Goal: Task Accomplishment & Management: Manage account settings

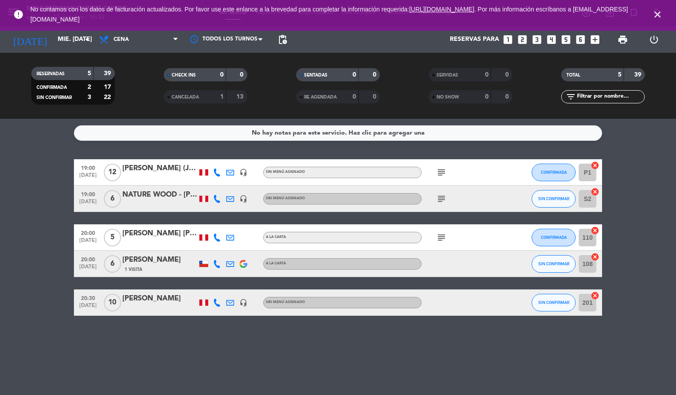
click at [654, 14] on icon "close" at bounding box center [657, 14] width 11 height 11
click at [548, 262] on span "SIN CONFIRMAR" at bounding box center [553, 263] width 31 height 5
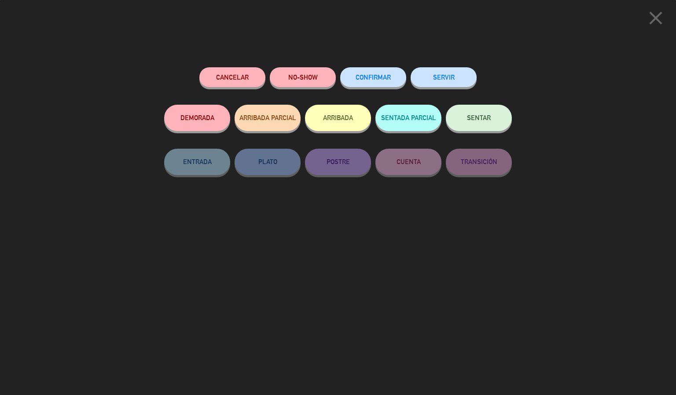
click at [358, 62] on div "Cancelar NO-SHOW CONFIRMAR SERVIR DEMORADA ARRIBADA PARCIAL ARRIBADA SENTADA PA…" at bounding box center [338, 228] width 360 height 334
click at [367, 76] on span "CONFIRMAR" at bounding box center [372, 76] width 35 height 7
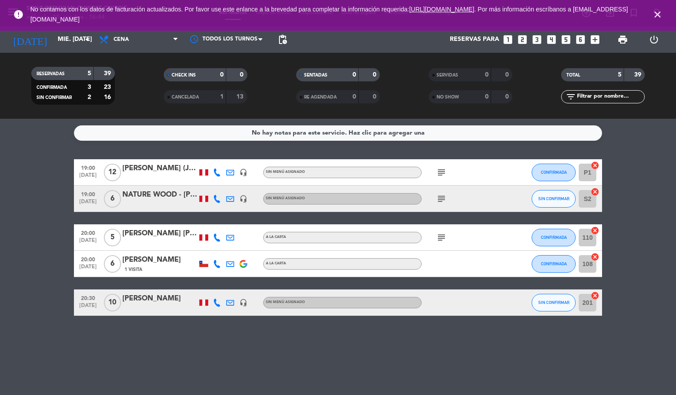
click at [652, 237] on bookings-row "19:00 [DATE] [PERSON_NAME] (Juki America) headset_mic Sin menú asignado subject…" at bounding box center [338, 237] width 676 height 157
click at [542, 199] on span "SIN CONFIRMAR" at bounding box center [553, 198] width 31 height 5
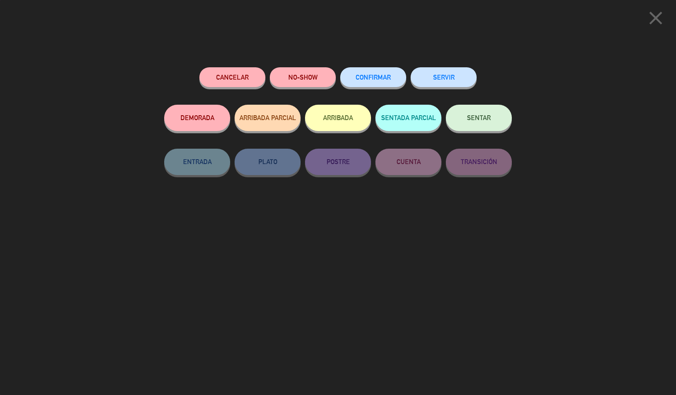
click at [355, 78] on span "CONFIRMAR" at bounding box center [372, 76] width 35 height 7
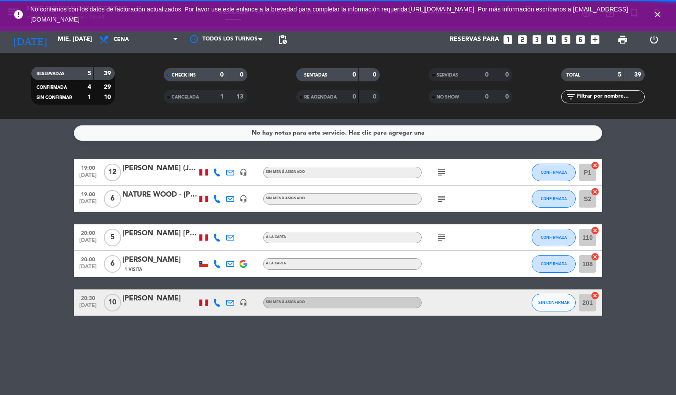
click at [400, 367] on div "No hay notas para este servicio. Haz clic para agregar una 19:00 [DATE] [PERSON…" at bounding box center [338, 257] width 676 height 276
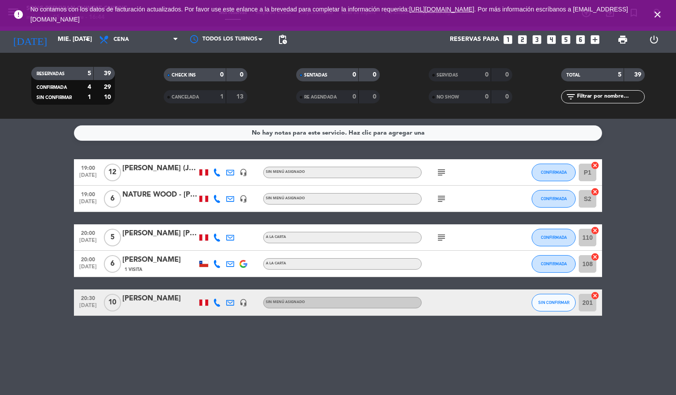
click at [656, 15] on icon "close" at bounding box center [657, 14] width 11 height 11
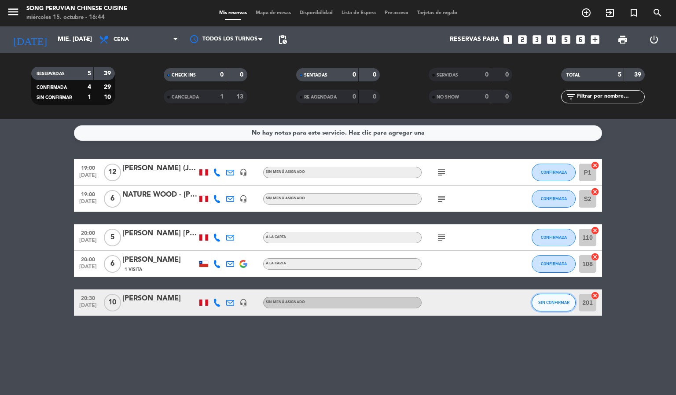
click at [563, 303] on span "SIN CONFIRMAR" at bounding box center [553, 302] width 31 height 5
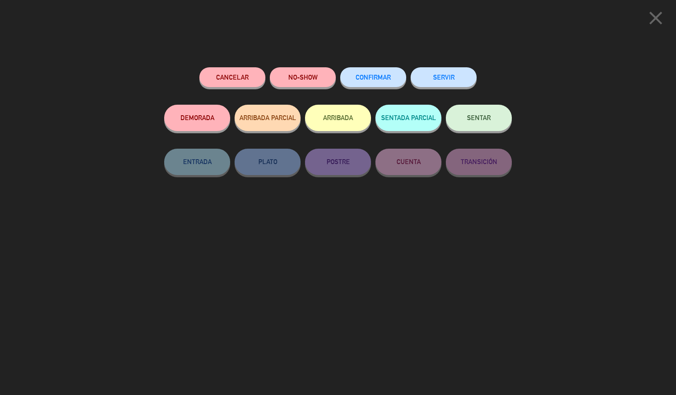
click at [367, 71] on button "CONFIRMAR" at bounding box center [373, 77] width 66 height 20
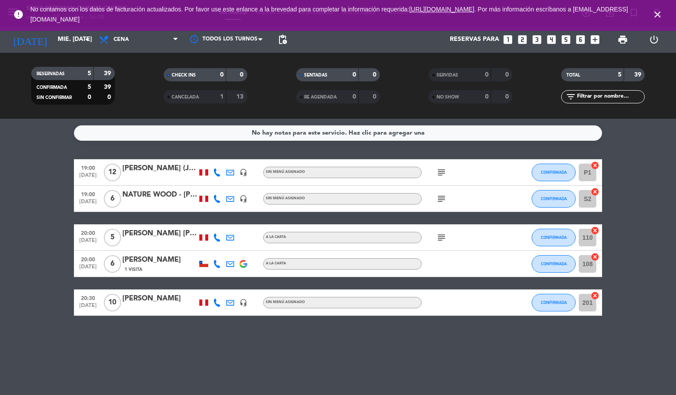
click at [658, 15] on icon "close" at bounding box center [657, 14] width 11 height 11
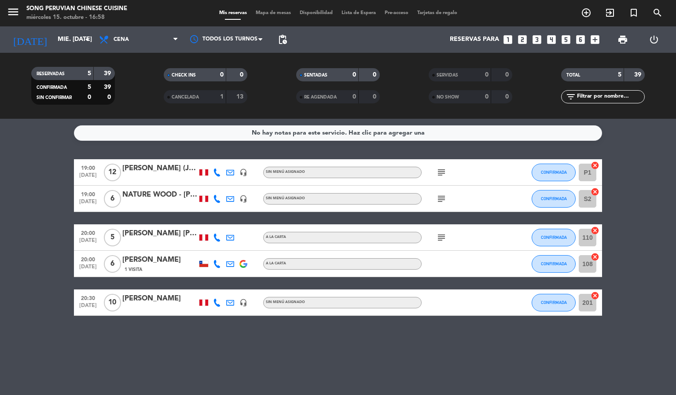
click at [267, 11] on span "Mapa de mesas" at bounding box center [273, 13] width 44 height 5
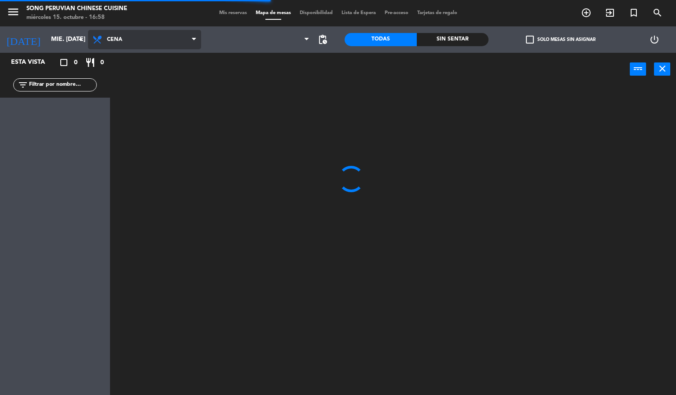
click at [131, 36] on span "Cena" at bounding box center [144, 39] width 113 height 19
click at [139, 62] on ng-component "menu Song Peruvian Chinese Cuisine miércoles 15. octubre - 16:58 Mis reservas M…" at bounding box center [338, 197] width 676 height 395
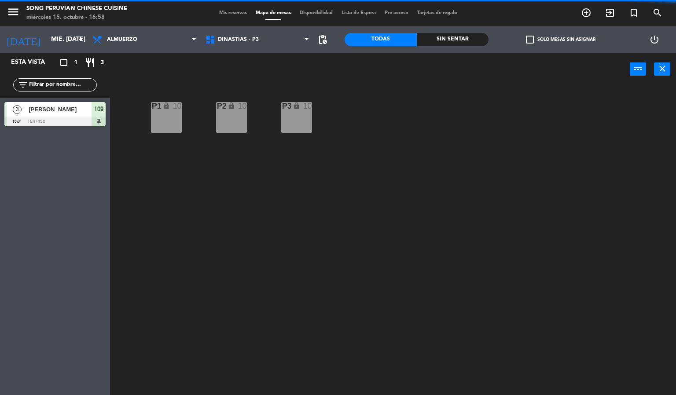
click at [57, 108] on span "[PERSON_NAME]" at bounding box center [60, 109] width 63 height 9
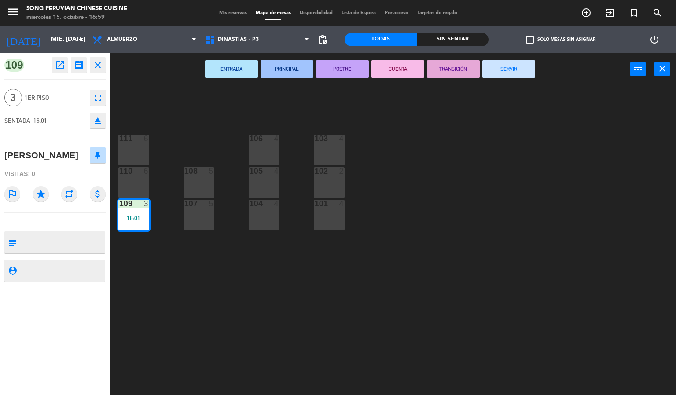
drag, startPoint x: 69, startPoint y: 173, endPoint x: 0, endPoint y: 148, distance: 73.0
click at [0, 148] on div "109 open_in_new receipt 4:01 PM mié., [DATE] 3 personas [PERSON_NAME] Mesa 109 …" at bounding box center [55, 224] width 110 height 342
copy div "[PERSON_NAME]"
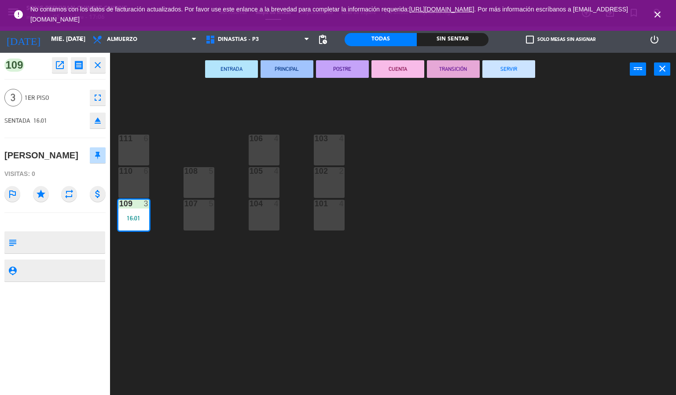
click at [445, 140] on div "103 4 106 4 111 6 102 2 105 4 108 5 110 6 101 4 104 4 107 5 109 3 16:01" at bounding box center [396, 240] width 559 height 309
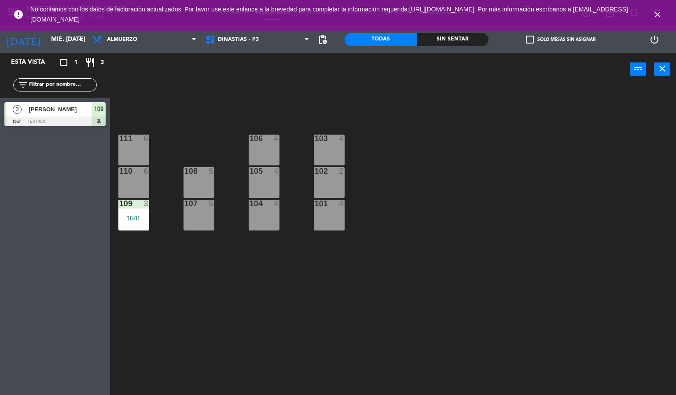
click at [657, 15] on icon "close" at bounding box center [657, 14] width 11 height 11
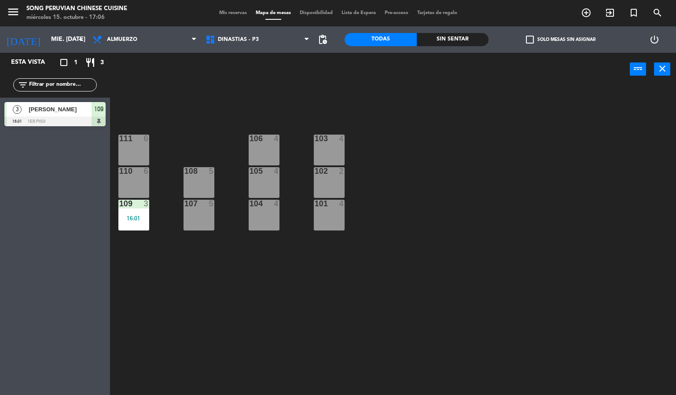
click at [58, 119] on div at bounding box center [54, 122] width 101 height 10
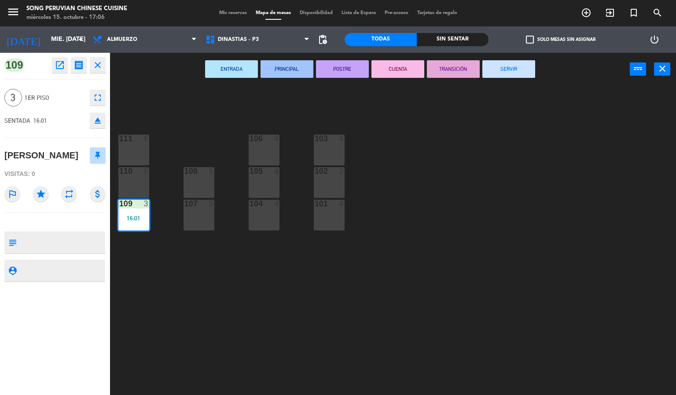
click at [265, 296] on div "103 4 106 4 111 6 102 2 105 4 108 5 110 6 101 4 104 4 107 5 109 3 16:01" at bounding box center [396, 240] width 559 height 309
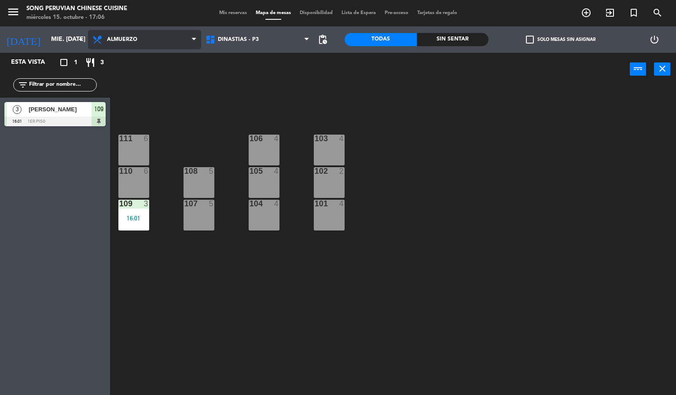
click at [143, 40] on span "Almuerzo" at bounding box center [144, 39] width 113 height 19
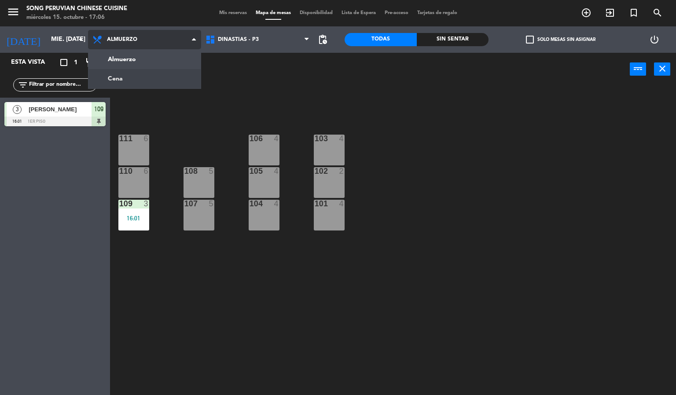
click at [148, 74] on ng-component "menu Song Peruvian Chinese Cuisine miércoles 15. octubre - 17:06 Mis reservas M…" at bounding box center [338, 197] width 676 height 395
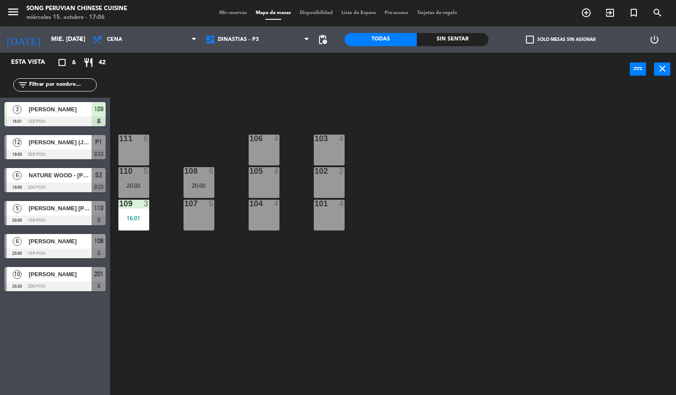
click at [77, 146] on span "[PERSON_NAME] (Juki America)" at bounding box center [60, 142] width 63 height 9
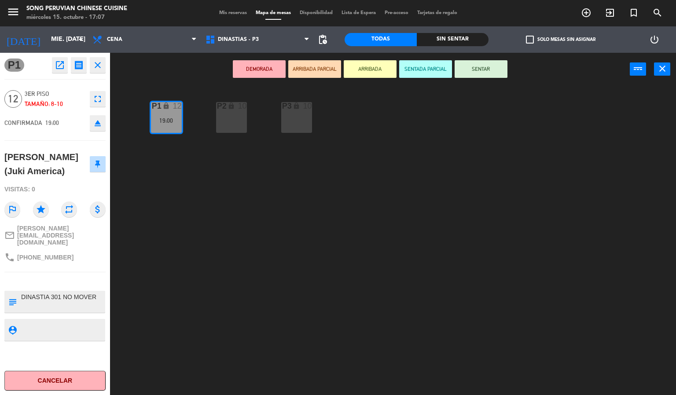
click at [175, 208] on div "P2 lock 10 P3 lock 10 P1 lock 12 19:00" at bounding box center [396, 240] width 559 height 309
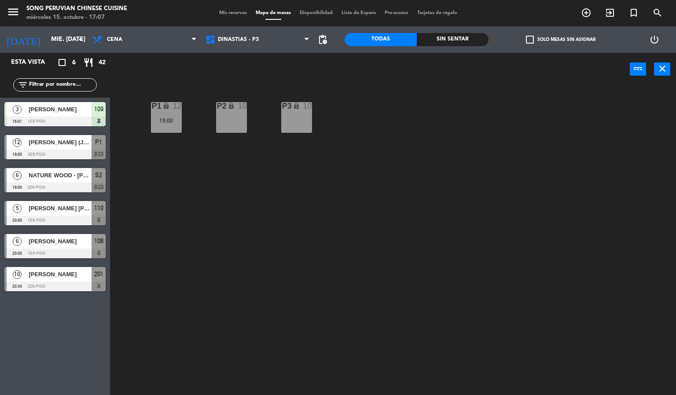
click at [69, 244] on span "[PERSON_NAME]" at bounding box center [60, 241] width 63 height 9
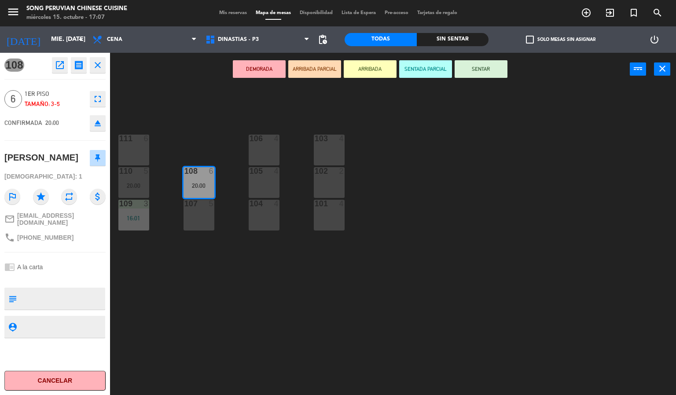
click at [101, 100] on icon "fullscreen" at bounding box center [97, 99] width 11 height 11
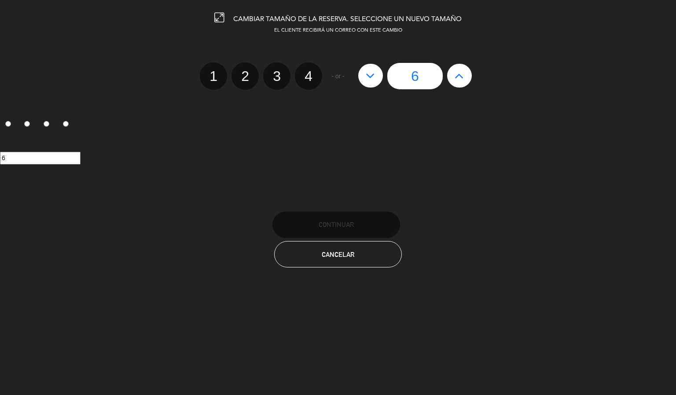
click at [459, 82] on button at bounding box center [459, 76] width 25 height 24
type input "7"
click at [459, 82] on button at bounding box center [459, 76] width 25 height 24
type input "8"
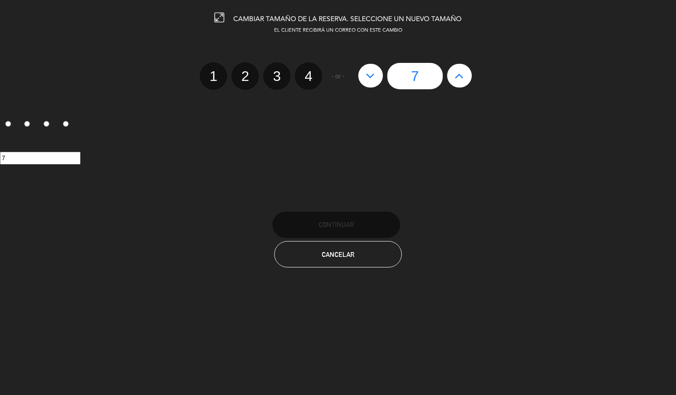
type input "8"
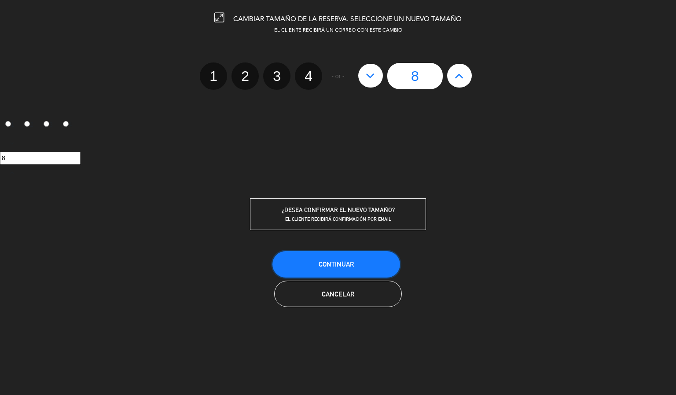
click at [354, 264] on button "Continuar" at bounding box center [336, 264] width 128 height 26
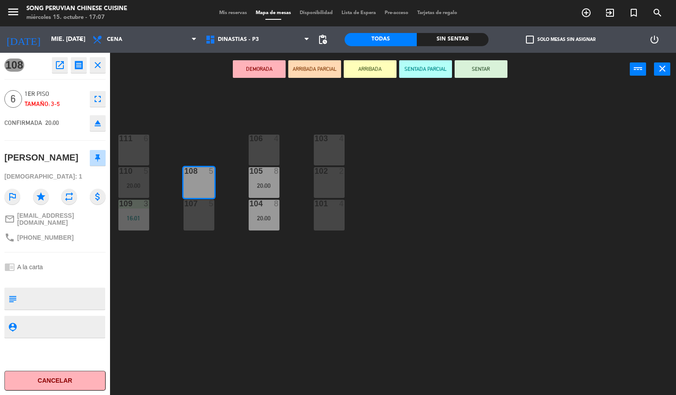
click at [391, 245] on div "103 4 106 4 111 6 102 2 105 8 20:00 108 5 110 5 20:00 101 4 104 8 20:00 107 5 1…" at bounding box center [396, 240] width 559 height 309
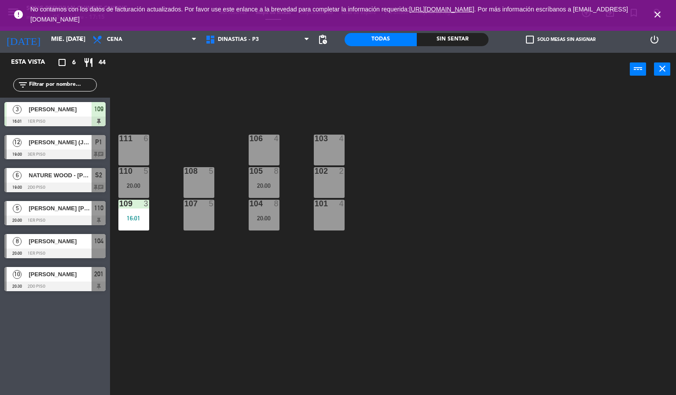
click at [657, 15] on icon "close" at bounding box center [657, 14] width 11 height 11
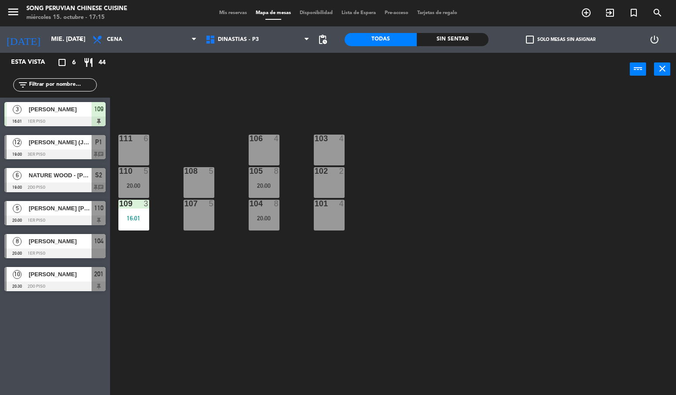
click at [524, 232] on div "103 4 106 4 111 6 102 2 105 8 20:00 108 5 110 5 20:00 101 4 104 8 20:00 107 5 1…" at bounding box center [396, 240] width 559 height 309
click at [466, 242] on div "103 4 106 4 111 6 102 2 105 8 20:00 108 5 110 5 20:00 101 4 104 8 20:00 107 5 1…" at bounding box center [396, 240] width 559 height 309
click at [314, 181] on div "102 2" at bounding box center [329, 182] width 31 height 31
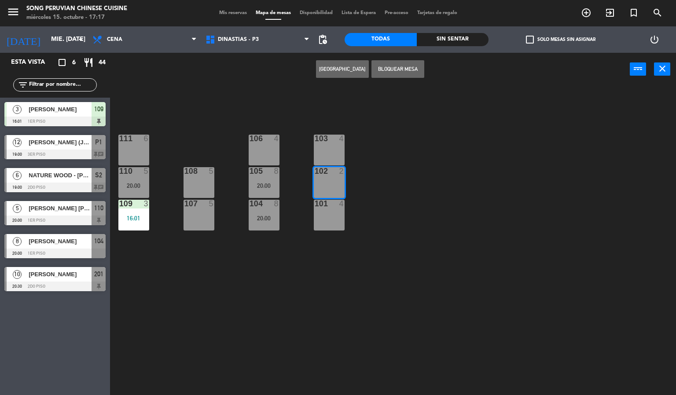
click at [335, 75] on button "[GEOGRAPHIC_DATA]" at bounding box center [342, 69] width 53 height 18
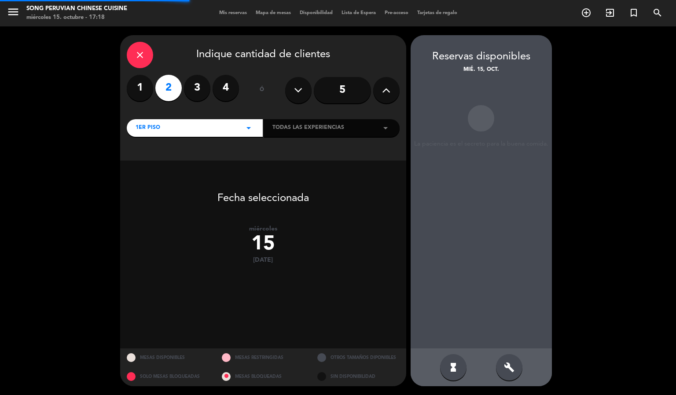
click at [143, 45] on div "close" at bounding box center [140, 55] width 26 height 26
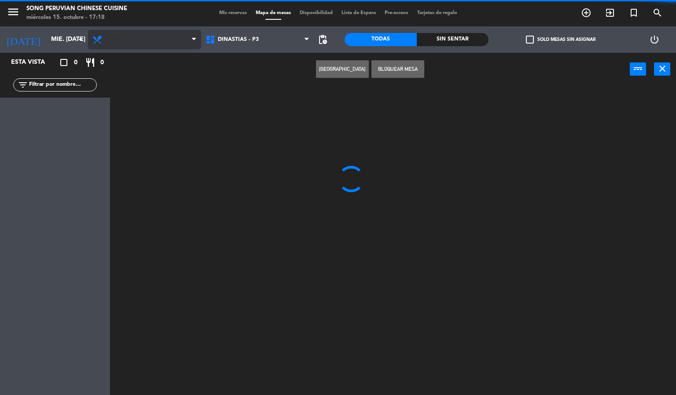
click at [128, 48] on span "Cena" at bounding box center [144, 39] width 113 height 19
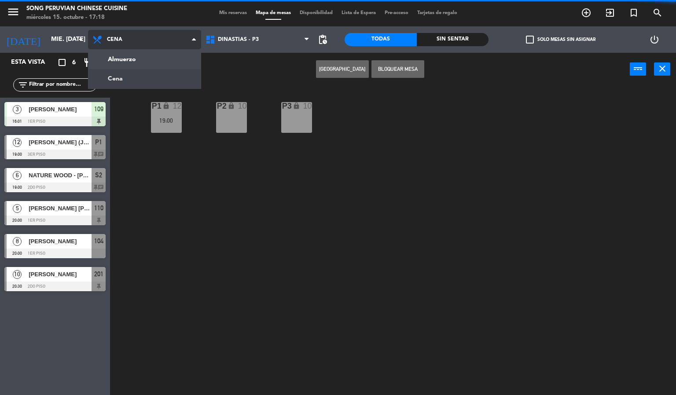
click at [156, 56] on ng-component "menu Song Peruvian Chinese Cuisine miércoles 15. octubre - 17:18 Mis reservas M…" at bounding box center [338, 197] width 676 height 395
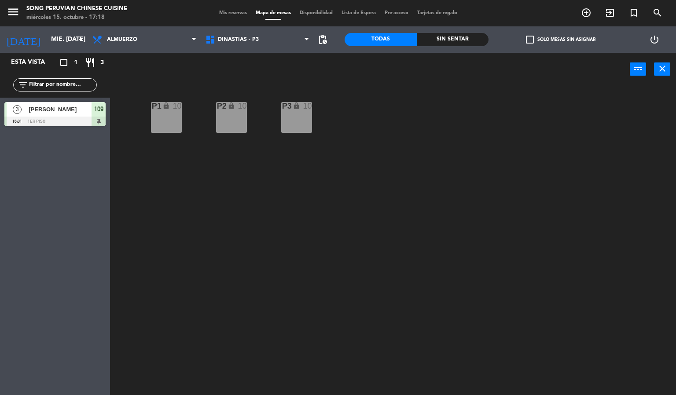
click at [296, 349] on div "P2 lock 10 P3 lock 10 P1 lock 10" at bounding box center [396, 240] width 559 height 309
click at [245, 49] on span "DINASTIAS - P3" at bounding box center [257, 39] width 113 height 19
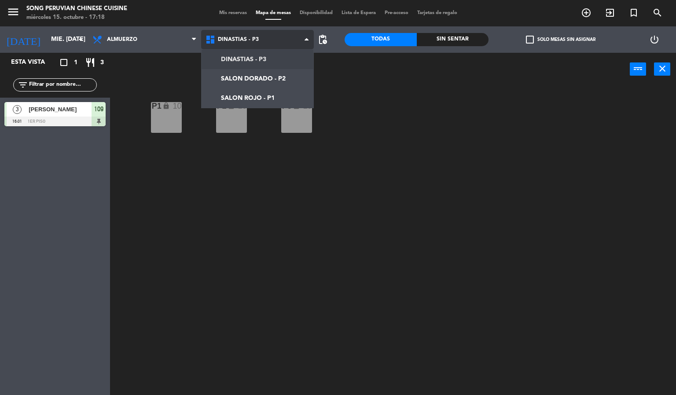
click at [274, 91] on ng-component "menu Song Peruvian Chinese Cuisine miércoles 15. octubre - 17:18 Mis reservas M…" at bounding box center [338, 197] width 676 height 395
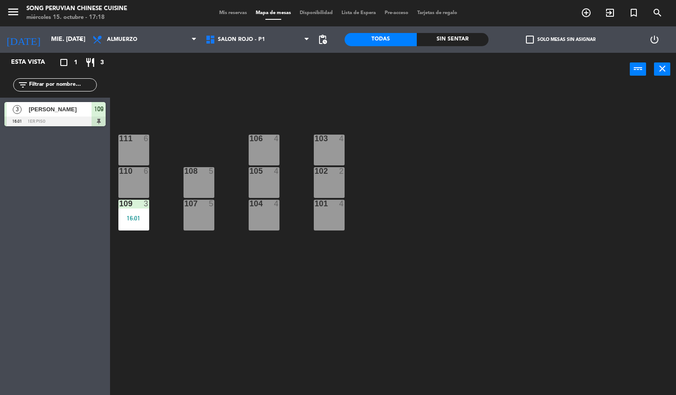
click at [277, 285] on div "103 4 106 4 111 6 102 2 105 4 108 5 110 6 101 4 104 4 107 5 109 3 16:01" at bounding box center [396, 240] width 559 height 309
click at [329, 190] on div "102 2" at bounding box center [329, 182] width 31 height 31
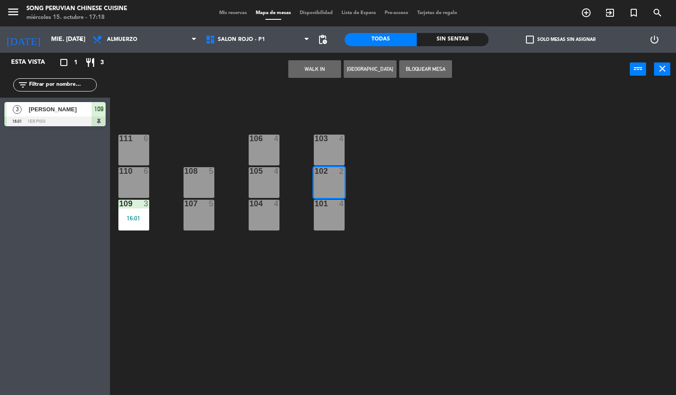
click at [313, 69] on button "WALK IN" at bounding box center [314, 69] width 53 height 18
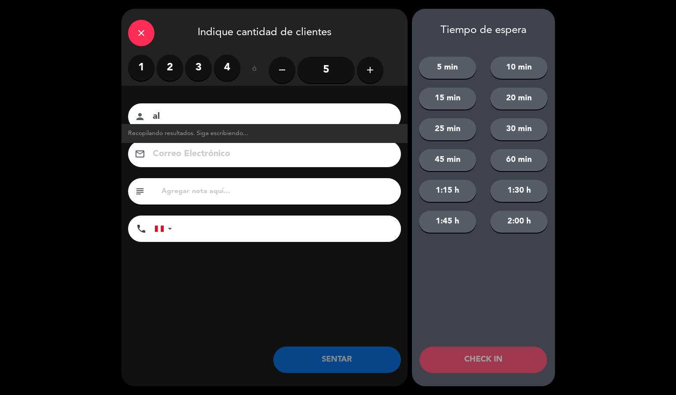
type input "a"
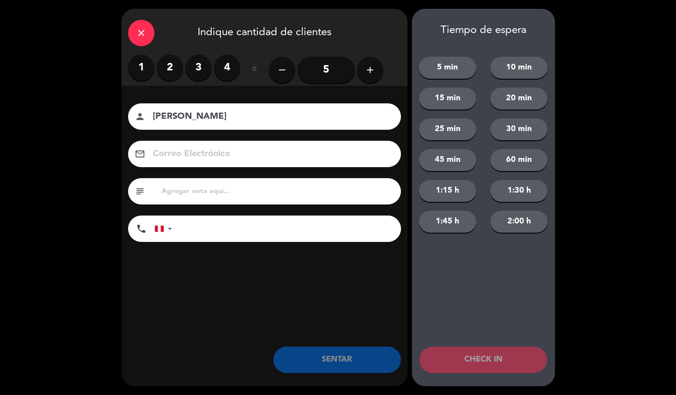
type input "[PERSON_NAME]"
click at [132, 78] on label "1" at bounding box center [141, 68] width 26 height 26
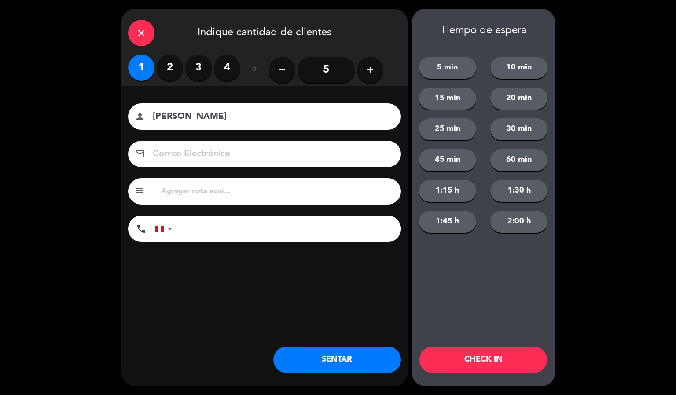
click at [337, 371] on button "SENTAR" at bounding box center [337, 360] width 128 height 26
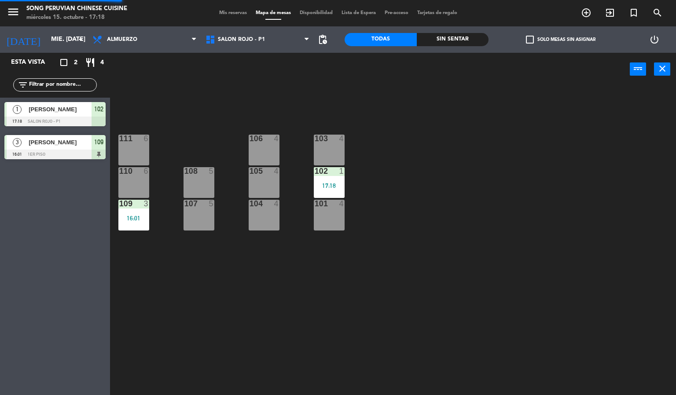
click at [528, 211] on div "103 4 106 4 111 6 102 1 17:18 105 4 108 5 110 6 101 4 104 4 107 5 109 3 16:01" at bounding box center [396, 240] width 559 height 309
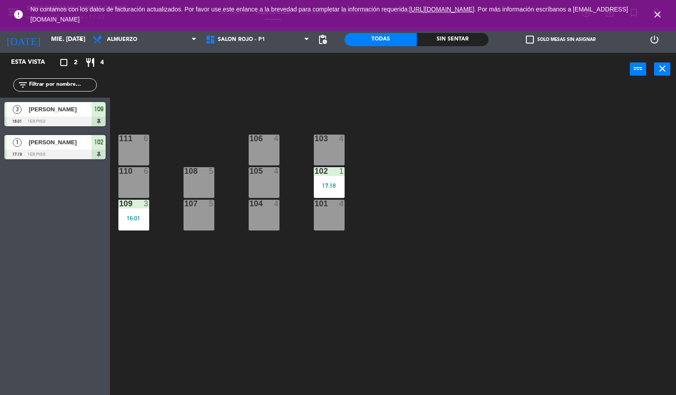
click at [405, 141] on div "103 4 106 4 111 6 102 1 17:18 105 4 108 5 110 6 101 4 104 4 107 5 109 3 16:01" at bounding box center [396, 240] width 559 height 309
click at [656, 16] on icon "close" at bounding box center [657, 14] width 11 height 11
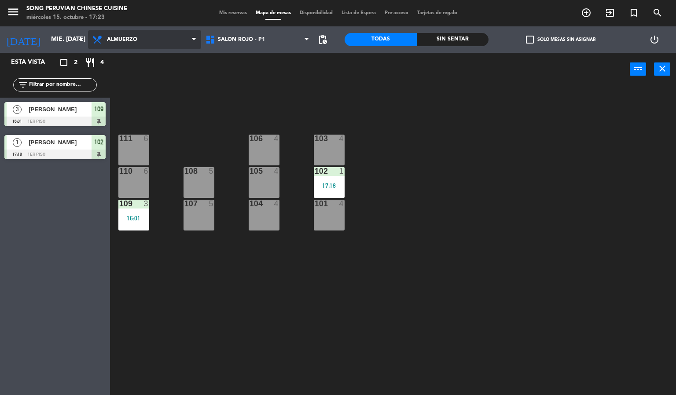
click at [170, 36] on span "Almuerzo" at bounding box center [144, 39] width 113 height 19
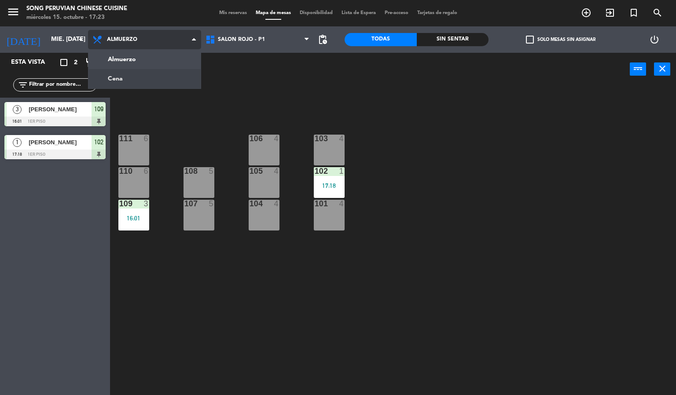
click at [150, 80] on ng-component "menu Song Peruvian Chinese Cuisine miércoles 15. octubre - 17:23 Mis reservas M…" at bounding box center [338, 197] width 676 height 395
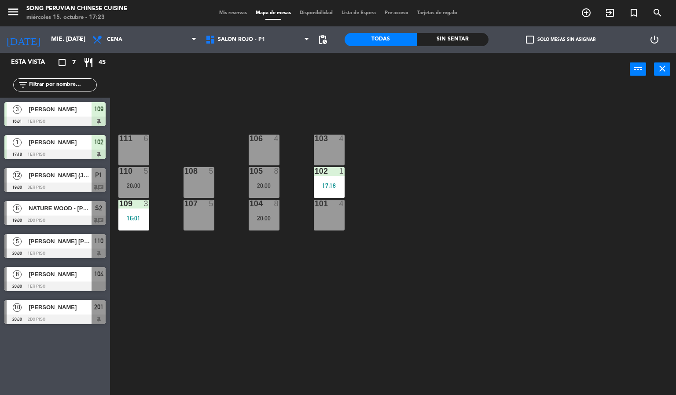
click at [246, 278] on div "103 4 106 4 111 6 102 1 17:18 105 8 20:00 108 5 110 5 20:00 101 4 104 8 20:00 1…" at bounding box center [396, 240] width 559 height 309
click at [261, 211] on div "104 8 20:00" at bounding box center [263, 215] width 31 height 31
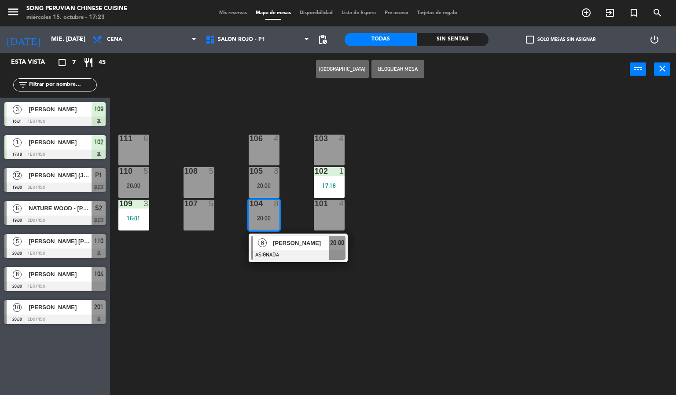
click at [392, 249] on div "103 4 106 4 111 6 102 1 17:18 105 8 20:00 108 5 110 5 20:00 101 4 104 8 20:00 8…" at bounding box center [396, 240] width 559 height 309
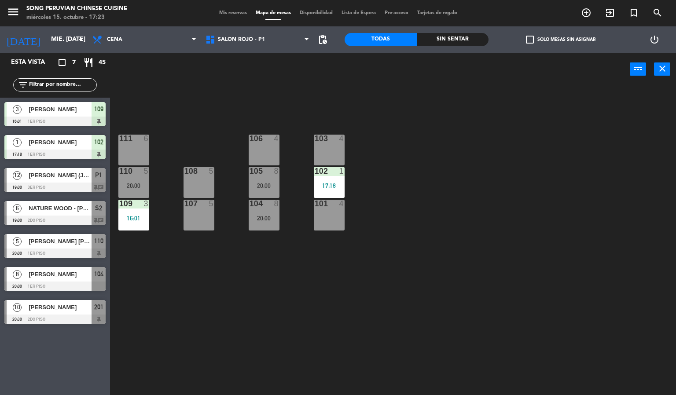
click at [245, 213] on div "103 4 106 4 111 6 102 1 17:18 105 8 20:00 108 5 110 5 20:00 101 4 104 8 20:00 1…" at bounding box center [396, 240] width 559 height 309
click at [259, 211] on div "104 8 20:00" at bounding box center [263, 215] width 31 height 31
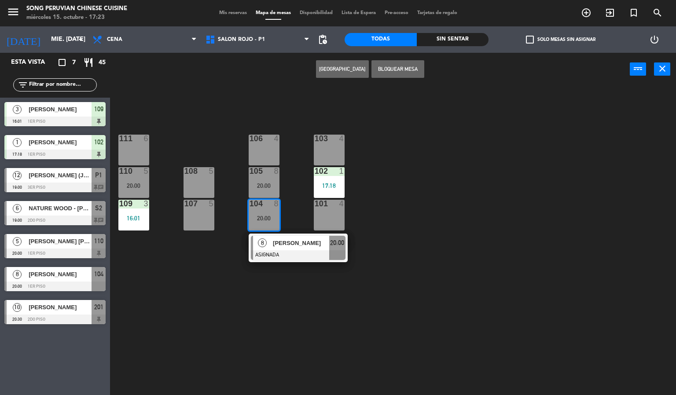
click at [443, 234] on div "103 4 106 4 111 6 102 1 17:18 105 8 20:00 108 5 110 5 20:00 101 4 104 8 20:00 8…" at bounding box center [396, 240] width 559 height 309
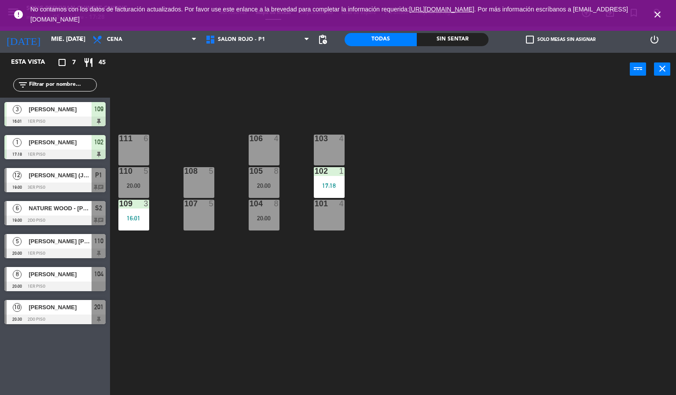
click at [658, 14] on icon "close" at bounding box center [657, 14] width 11 height 11
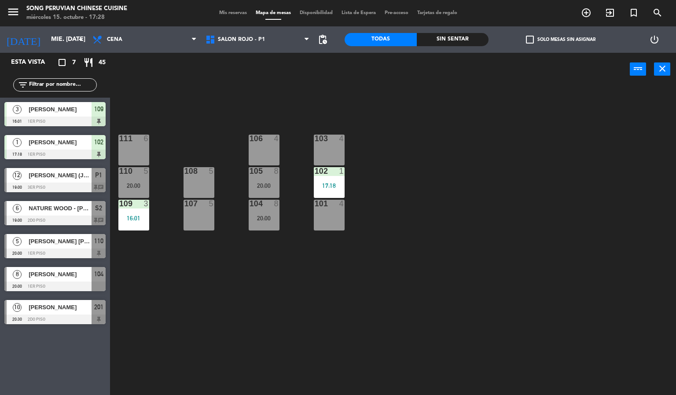
click at [529, 186] on div "103 4 106 4 111 6 102 1 17:18 105 8 20:00 108 5 110 5 20:00 101 4 104 8 20:00 1…" at bounding box center [396, 240] width 559 height 309
click at [196, 269] on div "103 4 106 4 111 6 102 1 17:18 105 8 20:00 108 5 110 5 20:00 101 4 104 8 20:00 1…" at bounding box center [396, 240] width 559 height 309
click at [214, 98] on div "103 4 106 4 111 6 102 1 17:18 105 8 20:00 108 5 110 5 20:00 101 4 104 8 20:00 1…" at bounding box center [396, 240] width 559 height 309
click at [92, 178] on div "P1" at bounding box center [98, 175] width 14 height 15
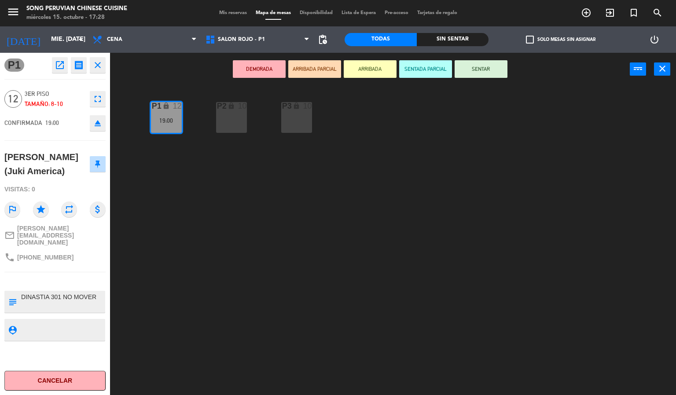
click at [320, 263] on div "P2 lock 10 P3 lock 10 P1 lock 12 19:00" at bounding box center [396, 240] width 559 height 309
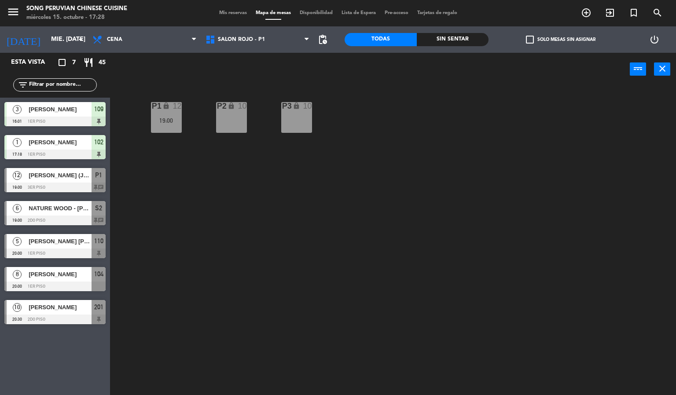
click at [173, 274] on div "P2 lock 10 P3 lock 10 P1 lock 12 19:00" at bounding box center [396, 240] width 559 height 309
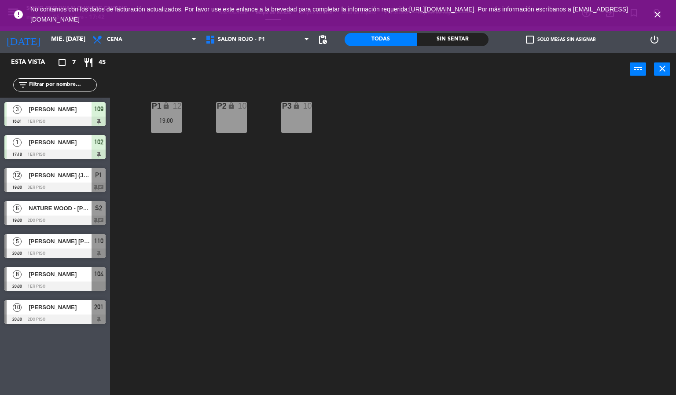
click at [515, 178] on div "P2 lock 10 P3 lock 10 P1 lock 12 19:00" at bounding box center [396, 240] width 559 height 309
click at [654, 16] on icon "close" at bounding box center [657, 14] width 11 height 11
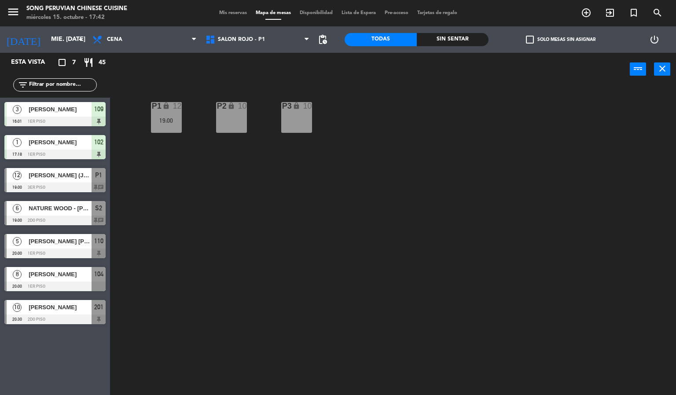
click at [230, 14] on span "Mis reservas" at bounding box center [233, 13] width 37 height 5
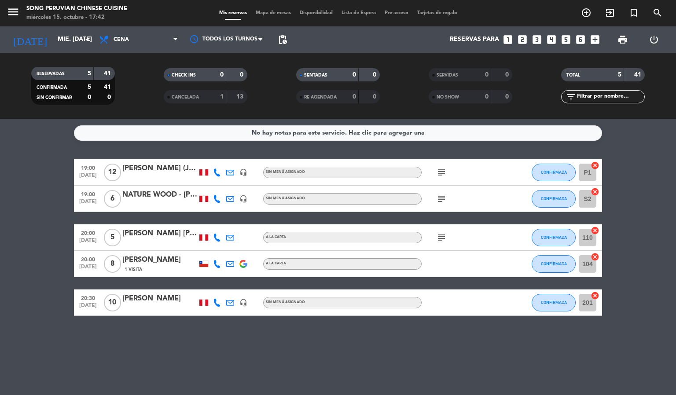
click at [157, 346] on div "No hay notas para este servicio. Haz clic para agregar una 19:00 [DATE] [PERSON…" at bounding box center [338, 257] width 676 height 276
click at [137, 368] on div "No hay notas para este servicio. Haz clic para agregar una 19:00 [DATE] [PERSON…" at bounding box center [338, 257] width 676 height 276
click at [105, 350] on div "No hay notas para este servicio. Haz clic para agregar una 19:00 [DATE] [PERSON…" at bounding box center [338, 257] width 676 height 276
click at [11, 212] on bookings-row "19:00 [DATE] [PERSON_NAME] (Juki America) headset_mic Sin menú asignado subject…" at bounding box center [338, 237] width 676 height 157
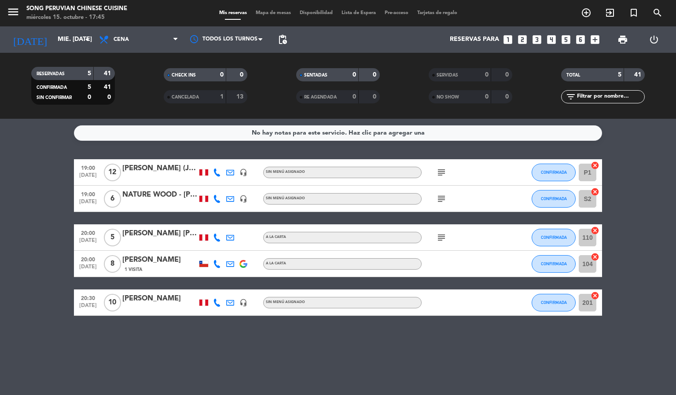
click at [28, 281] on bookings-row "19:00 [DATE] [PERSON_NAME] (Juki America) headset_mic Sin menú asignado subject…" at bounding box center [338, 237] width 676 height 157
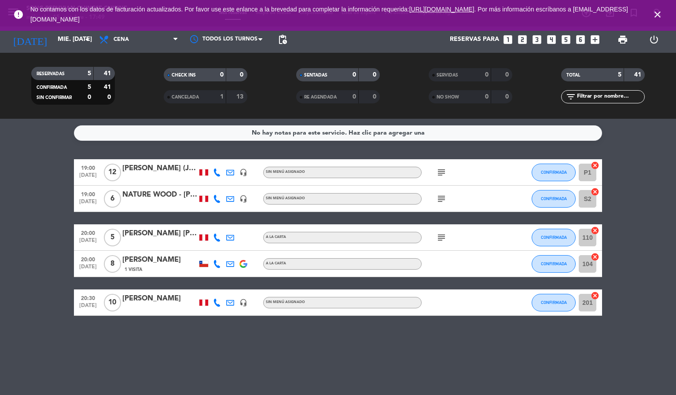
click at [656, 18] on icon "close" at bounding box center [657, 14] width 11 height 11
click at [655, 16] on icon "close" at bounding box center [657, 14] width 11 height 11
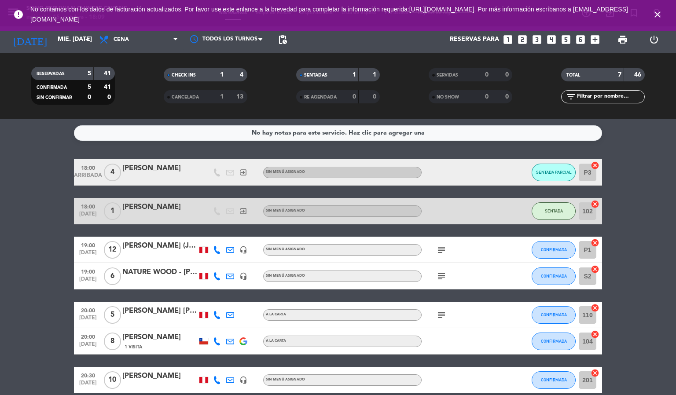
click at [657, 12] on icon "close" at bounding box center [657, 14] width 11 height 11
